Goal: Information Seeking & Learning: Check status

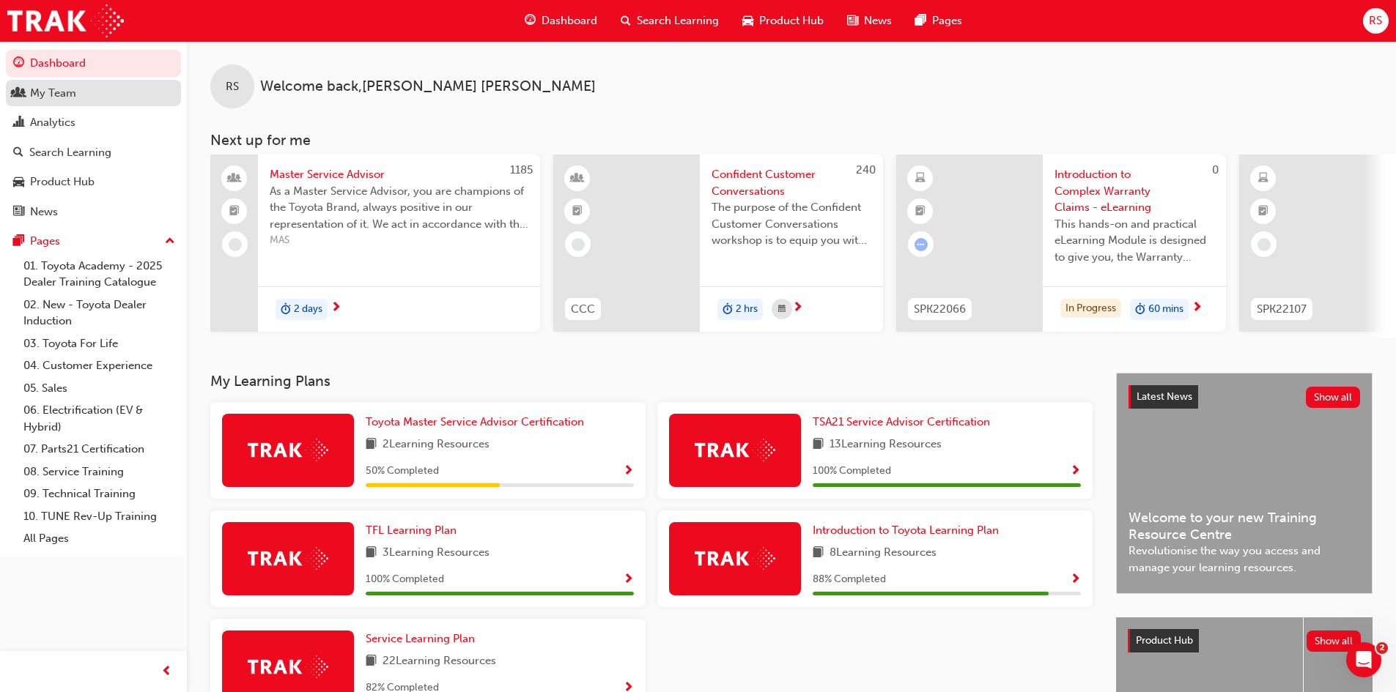
click at [40, 100] on div "My Team" at bounding box center [53, 93] width 46 height 17
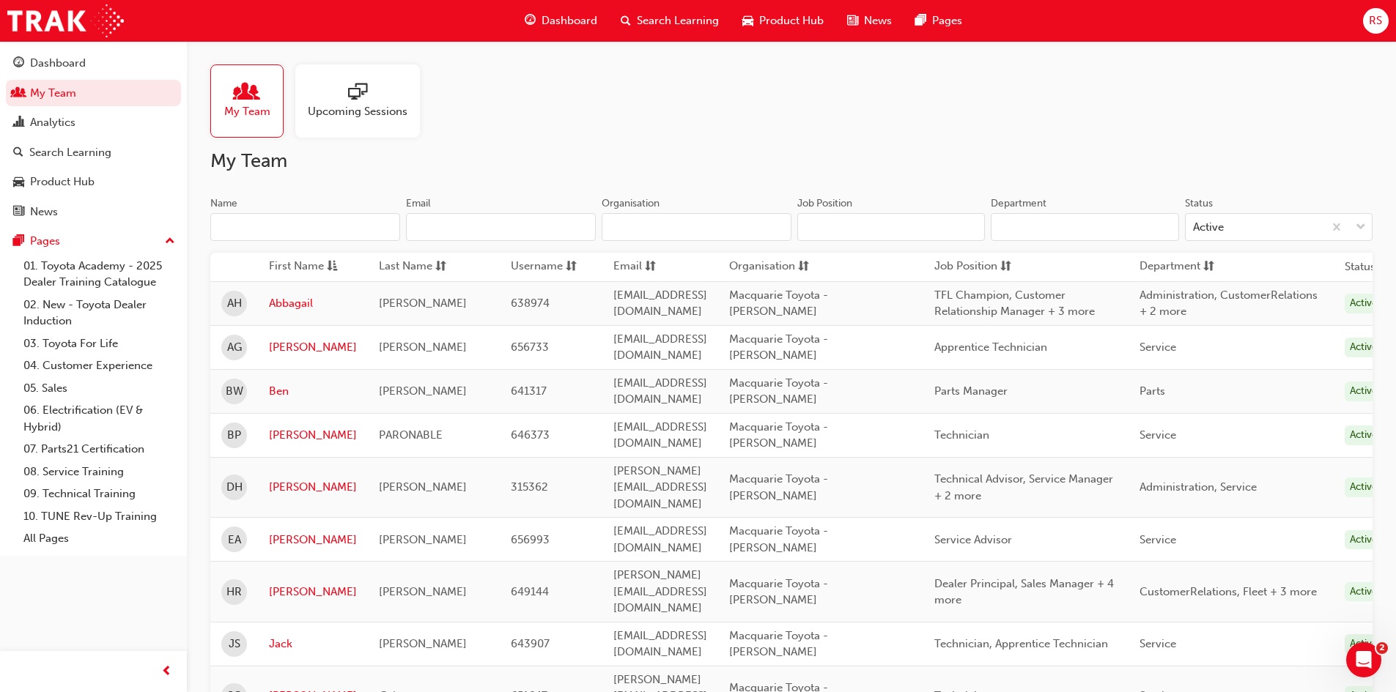
click at [1051, 278] on th "Job Position" at bounding box center [1025, 267] width 205 height 29
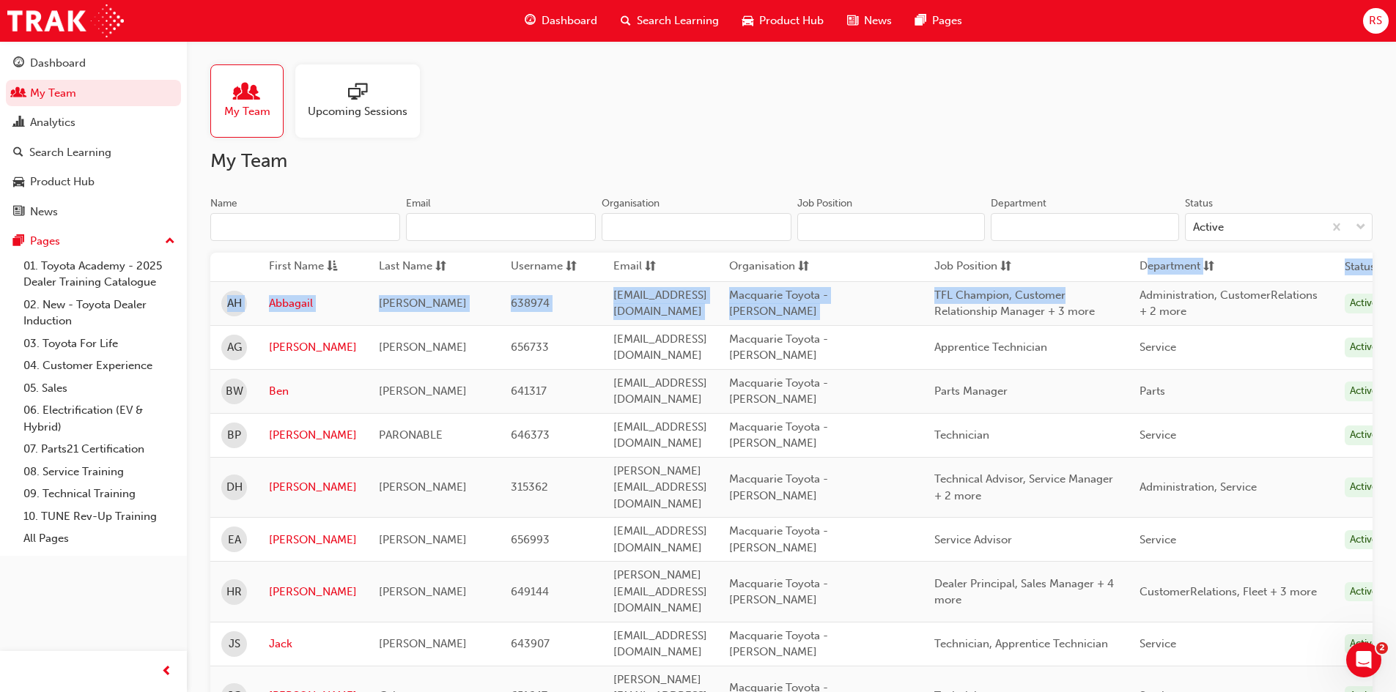
drag, startPoint x: 1187, startPoint y: 283, endPoint x: 1217, endPoint y: 275, distance: 31.1
click at [1217, 275] on table "First Name Last Name Username Email Organisation Job Position Department Status…" at bounding box center [803, 671] width 1186 height 836
click at [1128, 289] on td "TFL Champion, Customer Relationship Manager + 3 more" at bounding box center [1025, 303] width 205 height 44
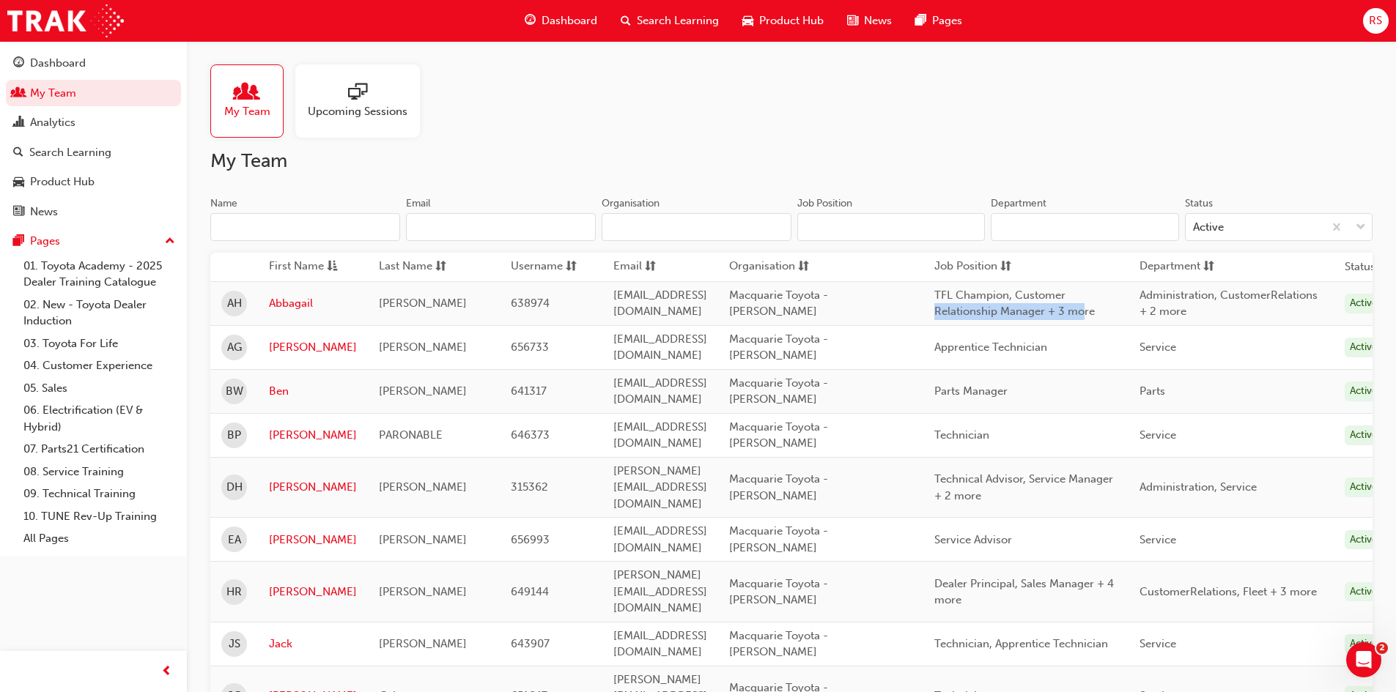
click at [1117, 309] on div "TFL Champion, Customer Relationship Manager + 3 more" at bounding box center [1025, 303] width 183 height 33
click at [1064, 313] on span "TFL Champion, Customer Relationship Manager + 3 more" at bounding box center [1014, 304] width 160 height 30
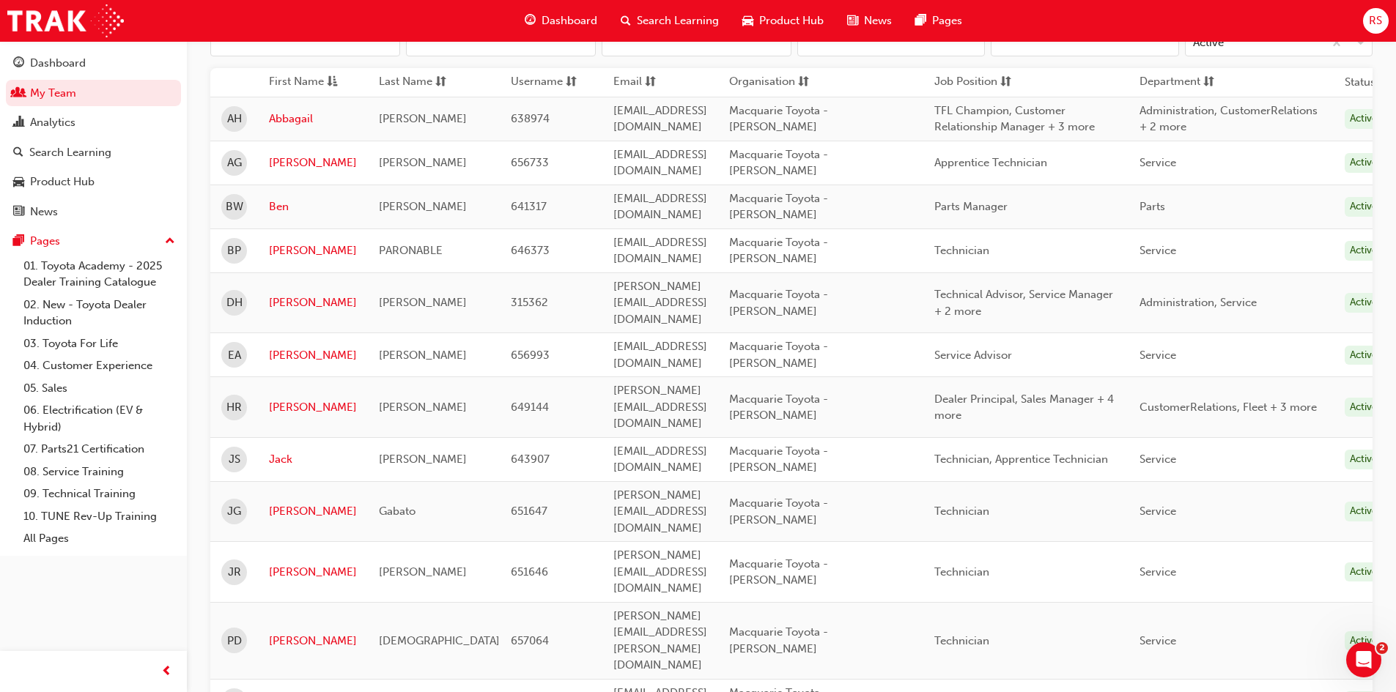
scroll to position [338, 0]
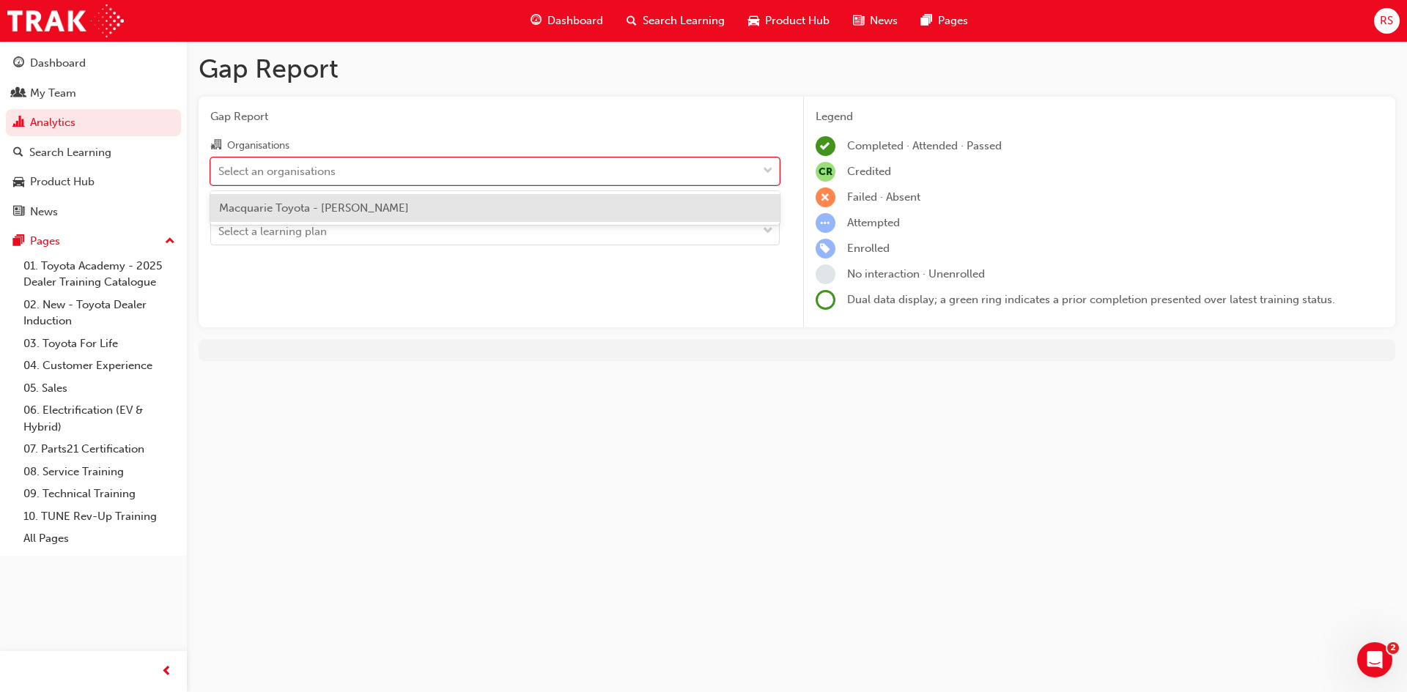
click at [435, 179] on div "Select an organisations" at bounding box center [484, 171] width 546 height 26
click at [220, 177] on input "Organisations option Macquarie Toyota - [PERSON_NAME] focused, 1 of 1. 1 result…" at bounding box center [218, 170] width 1 height 12
click at [421, 218] on div "Macquarie Toyota - [PERSON_NAME]" at bounding box center [494, 208] width 569 height 29
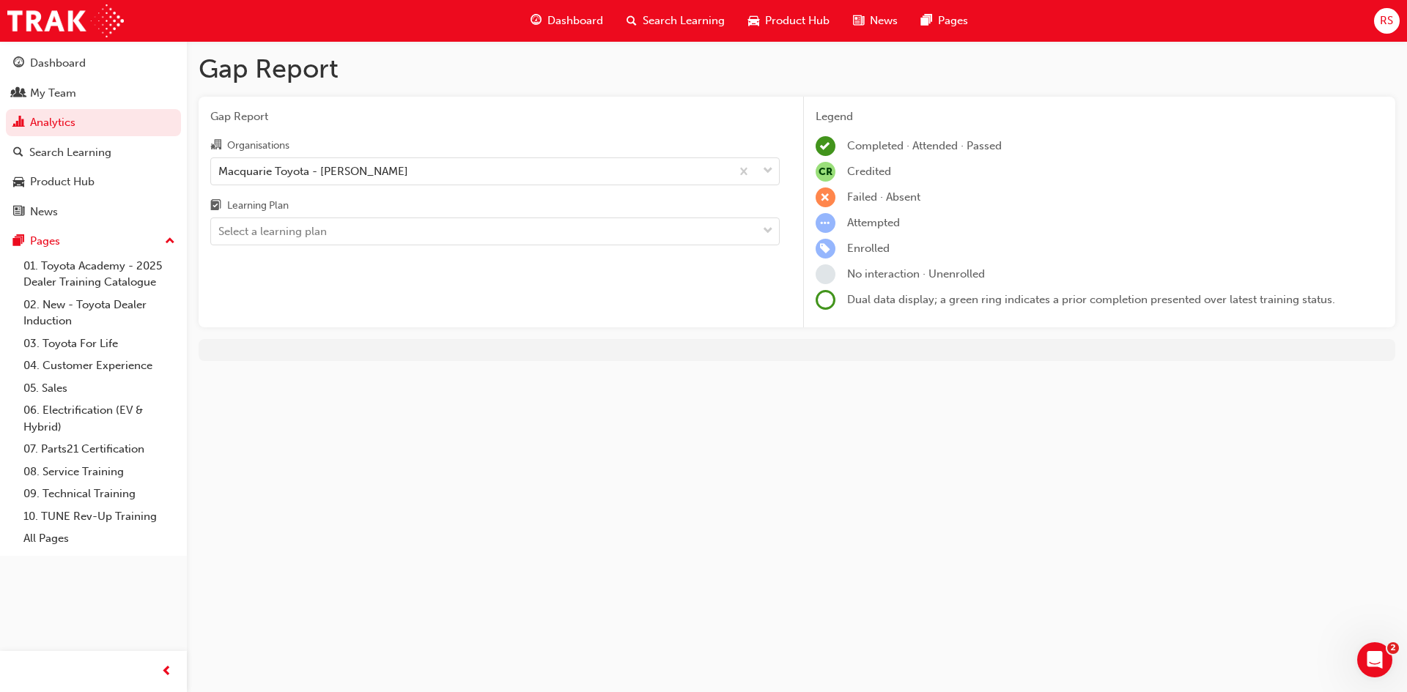
click at [429, 245] on div "Gap Report Organisations Macquarie Toyota - [PERSON_NAME] Learning Plan Select …" at bounding box center [495, 213] width 593 height 232
click at [429, 234] on div "Select a learning plan" at bounding box center [484, 232] width 546 height 26
click at [220, 234] on input "Learning Plan Select a learning plan" at bounding box center [218, 231] width 1 height 12
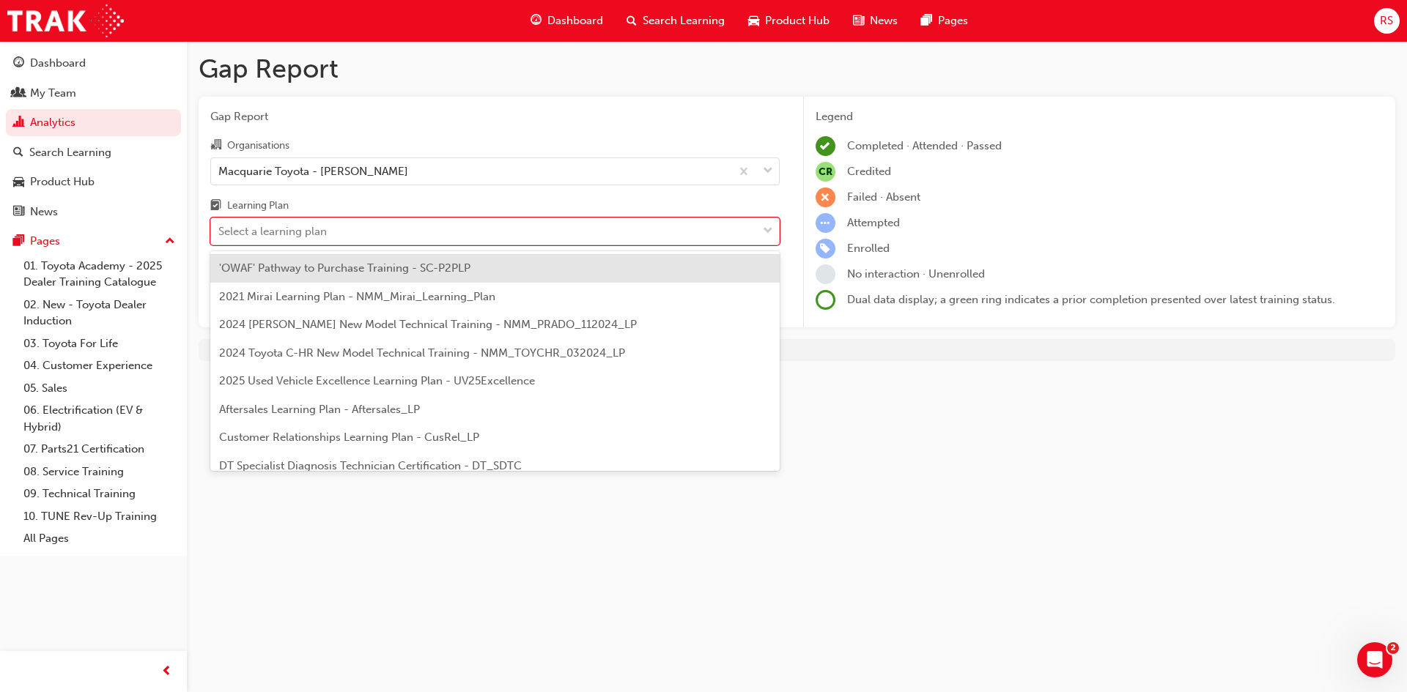
click at [429, 234] on div "Select a learning plan" at bounding box center [484, 232] width 546 height 26
click at [220, 234] on input "Learning Plan option 'OWAF' Pathway to Purchase Training - SC-P2PLP focused, 1 …" at bounding box center [218, 231] width 1 height 12
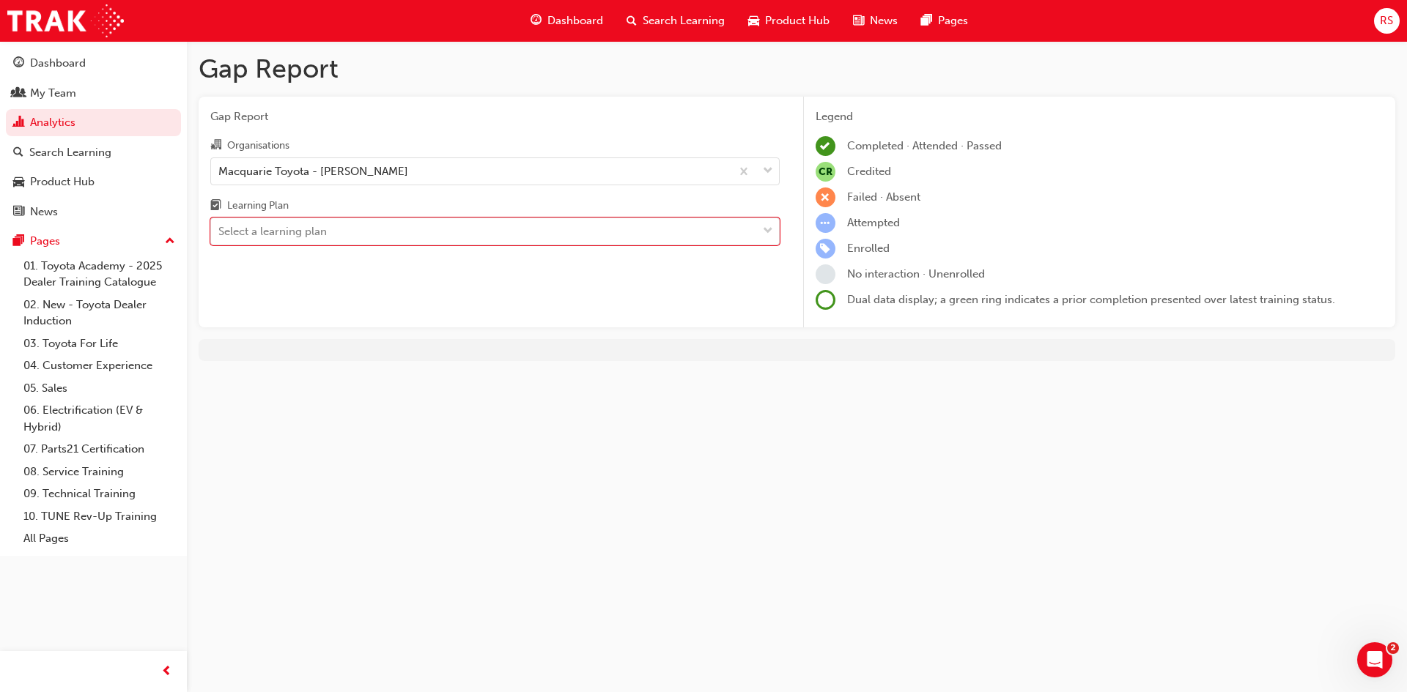
click at [94, 106] on button "Dashboard My Team Analytics Search Learning Product Hub News Pages" at bounding box center [93, 137] width 175 height 181
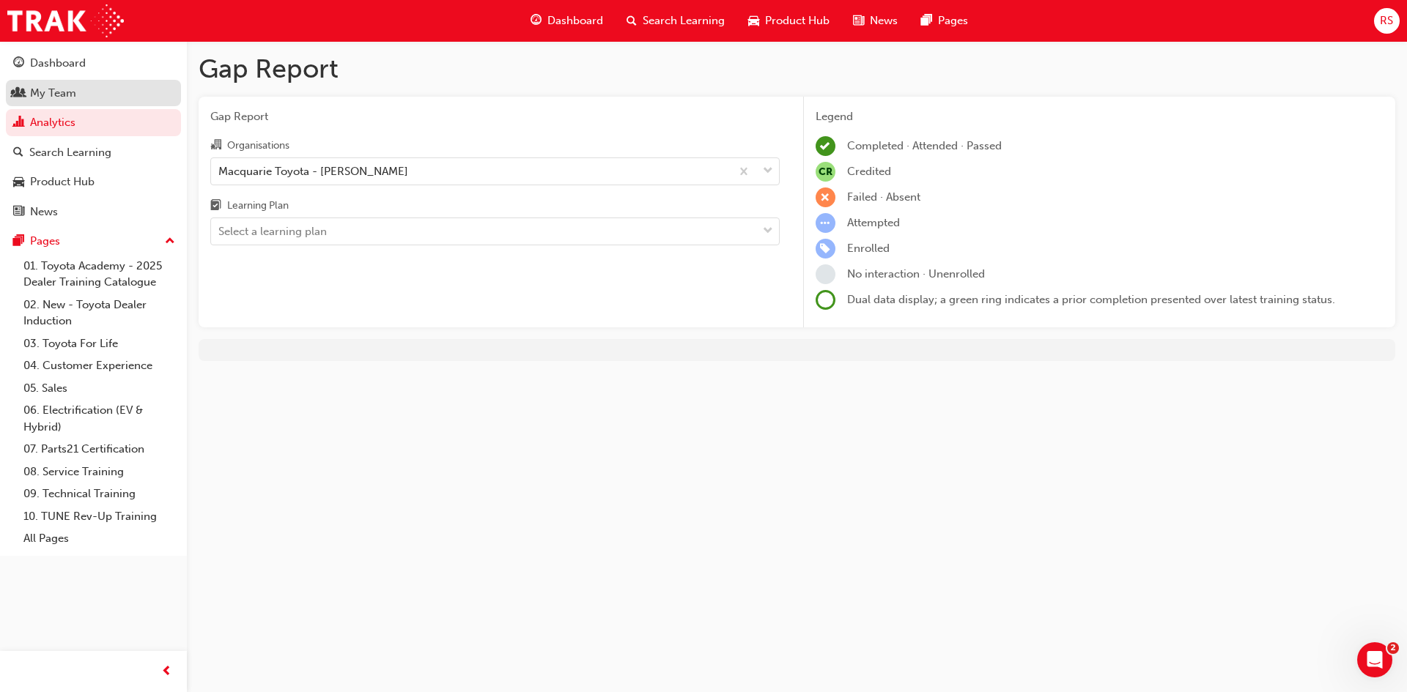
click at [95, 98] on div "My Team" at bounding box center [93, 93] width 160 height 18
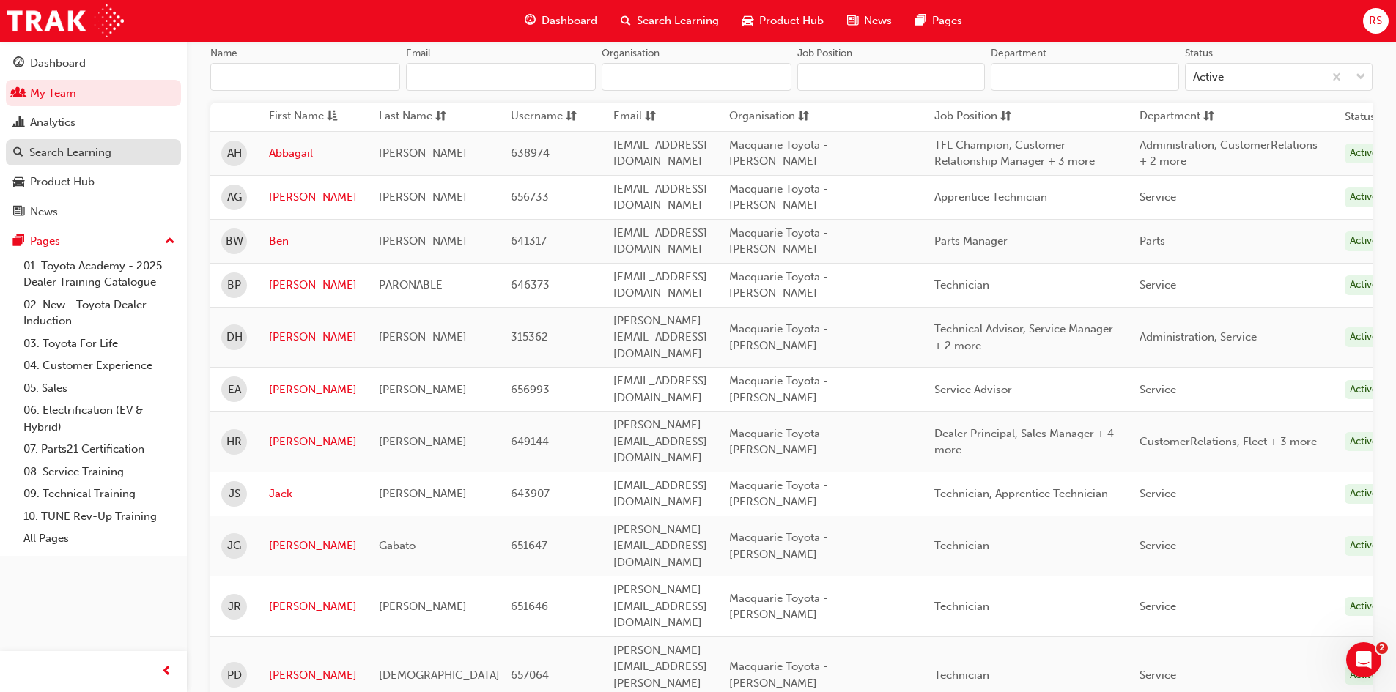
scroll to position [147, 0]
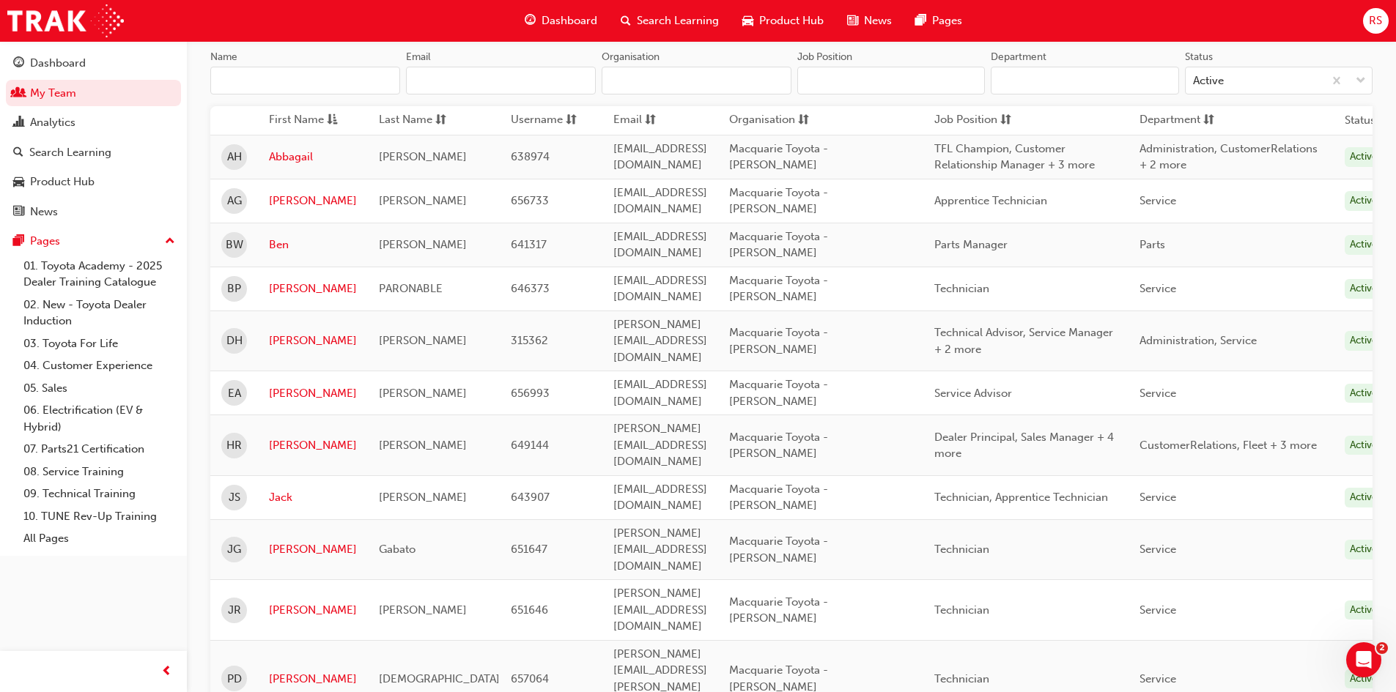
click at [70, 47] on button "Dashboard My Team Analytics Search Learning Product Hub News Pages" at bounding box center [93, 137] width 175 height 181
click at [84, 66] on div "Dashboard" at bounding box center [58, 63] width 56 height 17
